Goal: Task Accomplishment & Management: Use online tool/utility

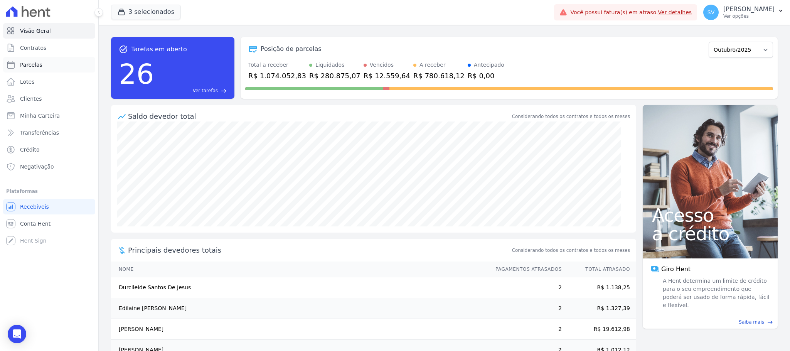
click at [29, 57] on link "Parcelas" at bounding box center [49, 64] width 92 height 15
select select
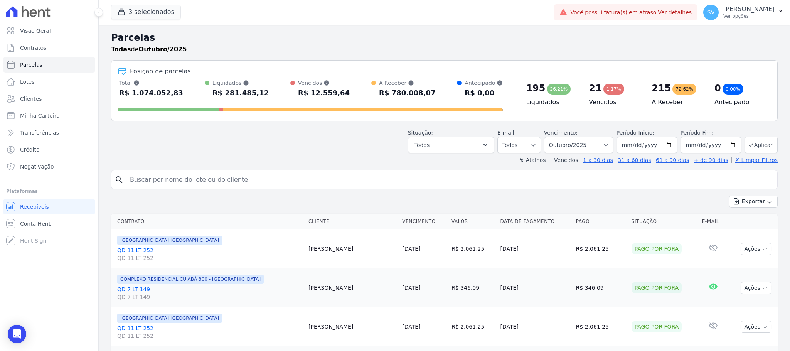
click at [260, 178] on input "search" at bounding box center [449, 179] width 649 height 15
paste input "[PERSON_NAME]"
type input "[PERSON_NAME]"
select select
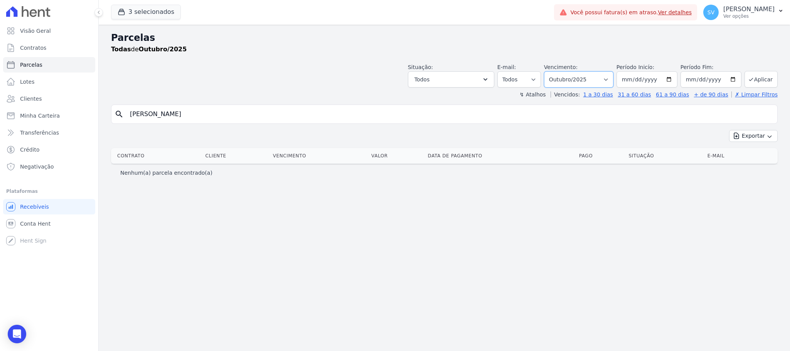
click at [612, 77] on select "Filtrar por período ──────── Todos os meses Outubro/2022 Novembro/2022 Dezembro…" at bounding box center [578, 79] width 69 height 16
select select "09/2025"
click at [553, 71] on select "Filtrar por período ──────── Todos os meses Outubro/2022 Novembro/2022 Dezembro…" at bounding box center [578, 79] width 69 height 16
select select
click at [251, 110] on input "[PERSON_NAME]" at bounding box center [449, 113] width 649 height 15
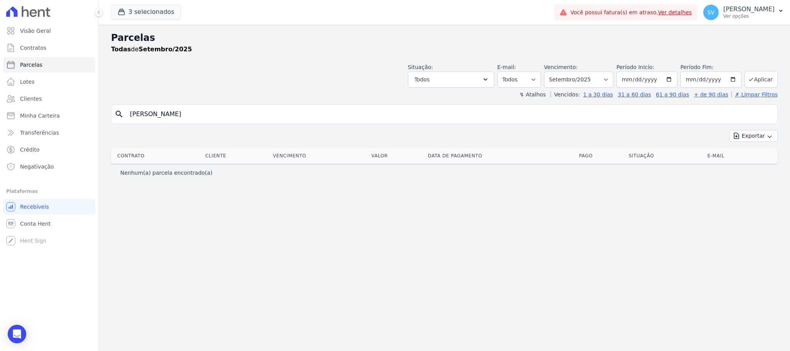
select select
